Goal: Task Accomplishment & Management: Manage account settings

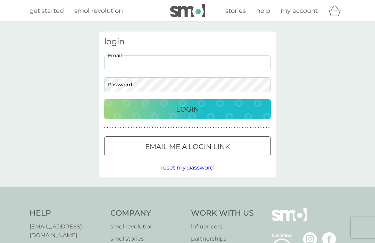
type input "[EMAIL_ADDRESS][DOMAIN_NAME]"
click at [187, 109] on button "Login" at bounding box center [187, 109] width 167 height 20
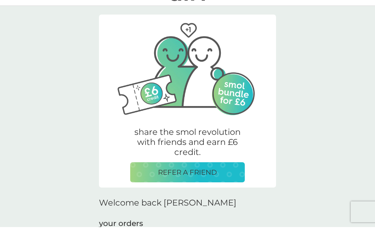
scroll to position [99, 0]
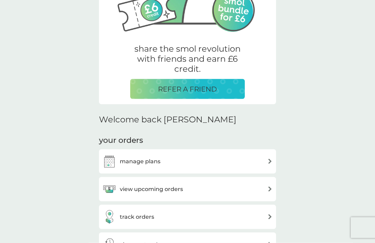
click at [269, 187] on img at bounding box center [269, 189] width 5 height 5
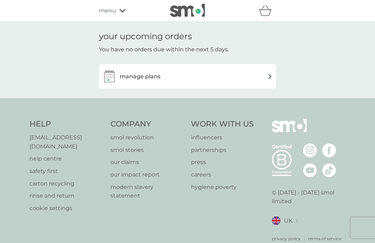
click at [271, 77] on img at bounding box center [269, 76] width 5 height 5
click at [269, 76] on img at bounding box center [269, 76] width 5 height 5
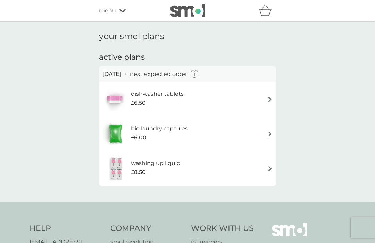
click at [187, 73] on p "next expected order" at bounding box center [158, 74] width 57 height 9
click at [198, 72] on icon "button" at bounding box center [194, 74] width 8 height 8
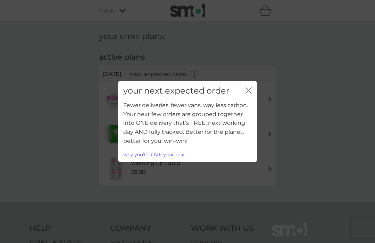
click at [247, 90] on icon "close" at bounding box center [247, 91] width 3 height 6
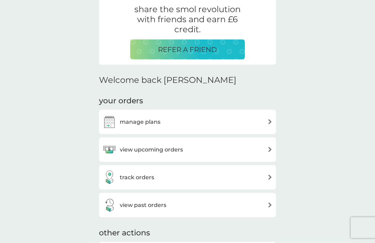
scroll to position [139, 0]
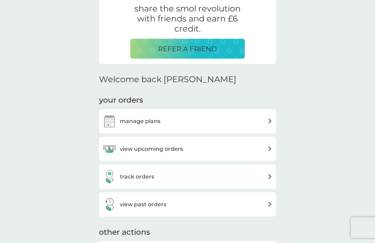
click at [271, 175] on img at bounding box center [269, 176] width 5 height 5
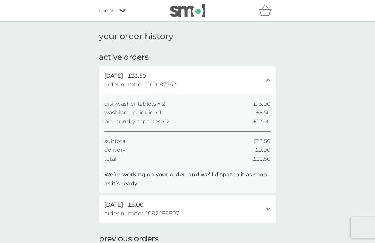
click at [124, 10] on icon at bounding box center [122, 10] width 6 height 3
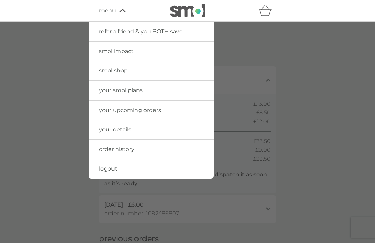
click at [139, 150] on link "order history" at bounding box center [150, 149] width 125 height 19
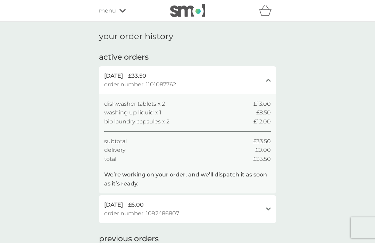
click at [110, 7] on span "menu" at bounding box center [107, 10] width 17 height 9
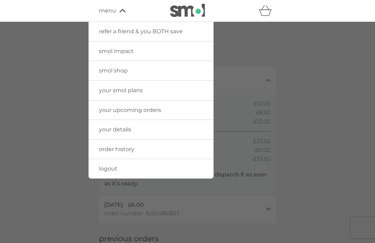
click at [144, 90] on link "your smol plans" at bounding box center [150, 90] width 125 height 19
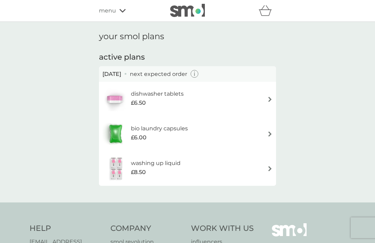
click at [267, 102] on div "dishwasher tablets £6.50" at bounding box center [187, 99] width 170 height 24
click at [152, 133] on div "£6.00" at bounding box center [159, 137] width 57 height 9
click at [175, 168] on div "£8.50" at bounding box center [156, 172] width 50 height 9
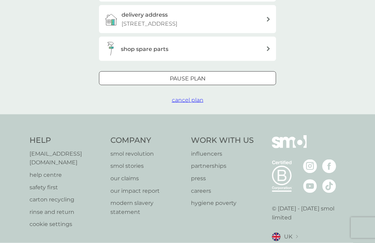
scroll to position [197, 0]
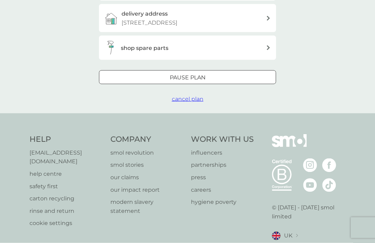
click at [76, 151] on p "[EMAIL_ADDRESS][DOMAIN_NAME]" at bounding box center [66, 157] width 74 height 18
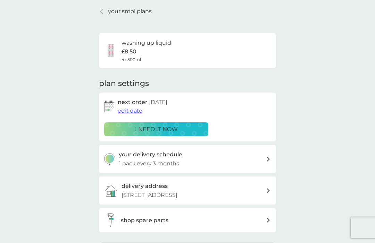
scroll to position [0, 0]
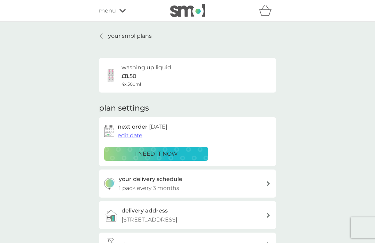
click at [126, 9] on div "menu" at bounding box center [128, 10] width 59 height 9
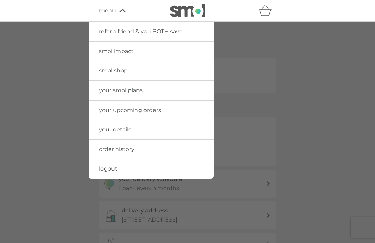
click at [320, 129] on div at bounding box center [187, 143] width 375 height 243
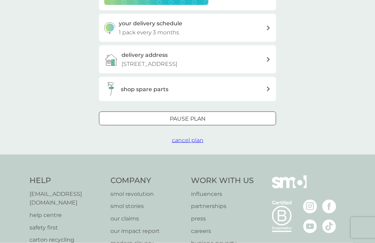
scroll to position [197, 0]
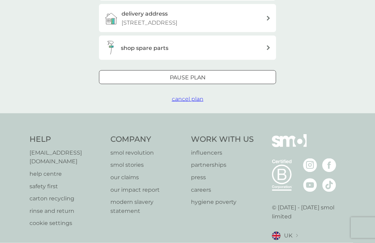
click at [54, 170] on p "help centre" at bounding box center [66, 174] width 74 height 9
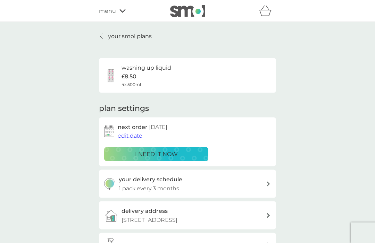
scroll to position [0, 0]
click at [103, 39] on link "your smol plans" at bounding box center [125, 36] width 53 height 9
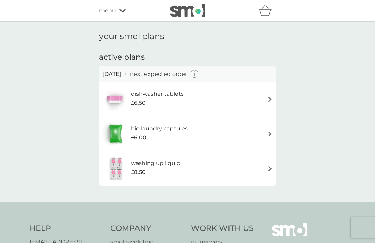
click at [269, 100] on img at bounding box center [269, 99] width 5 height 5
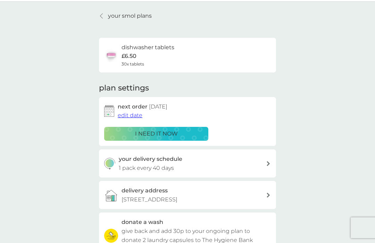
scroll to position [46, 0]
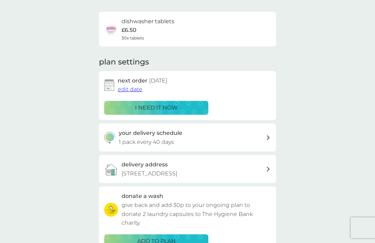
click at [267, 137] on icon at bounding box center [267, 137] width 3 height 5
select select "42"
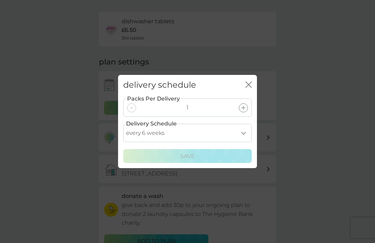
click at [251, 88] on icon "close" at bounding box center [248, 85] width 6 height 6
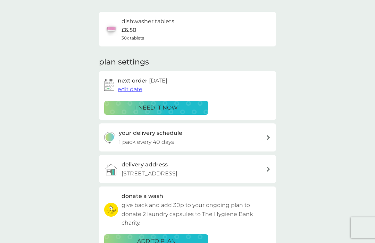
click at [245, 222] on p "give back and add 30p to your ongoing plan to donate 2 laundry capsules to The …" at bounding box center [195, 214] width 149 height 27
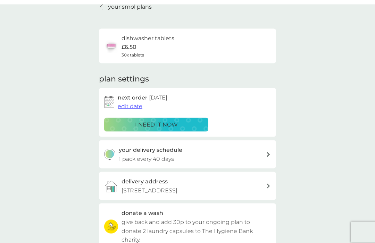
scroll to position [0, 0]
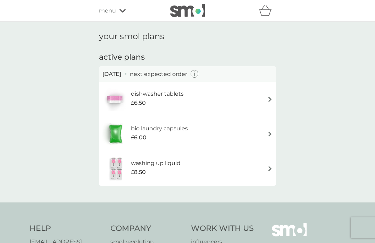
click at [202, 174] on div "washing up liquid £8.50" at bounding box center [187, 168] width 170 height 24
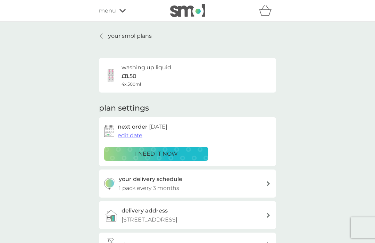
click at [270, 184] on div at bounding box center [268, 183] width 6 height 5
select select "3"
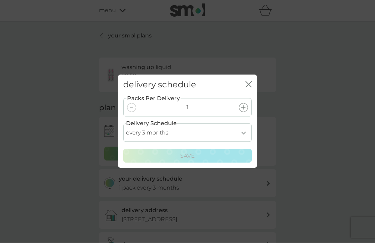
click at [246, 87] on button "close" at bounding box center [248, 85] width 6 height 7
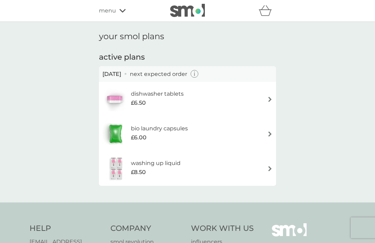
click at [271, 100] on img at bounding box center [269, 99] width 5 height 5
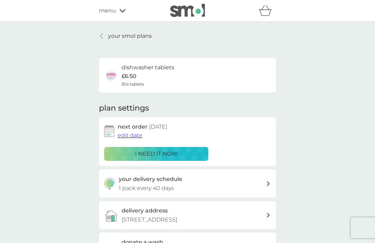
click at [234, 181] on div "your delivery schedule 1 pack every 40 days" at bounding box center [192, 184] width 147 height 18
select select "42"
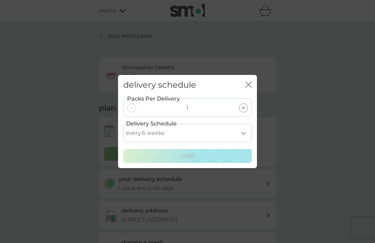
click at [251, 82] on icon "close" at bounding box center [249, 85] width 3 height 6
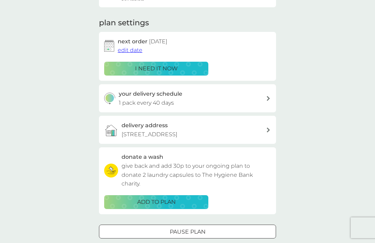
scroll to position [21, 0]
